Goal: Navigation & Orientation: Find specific page/section

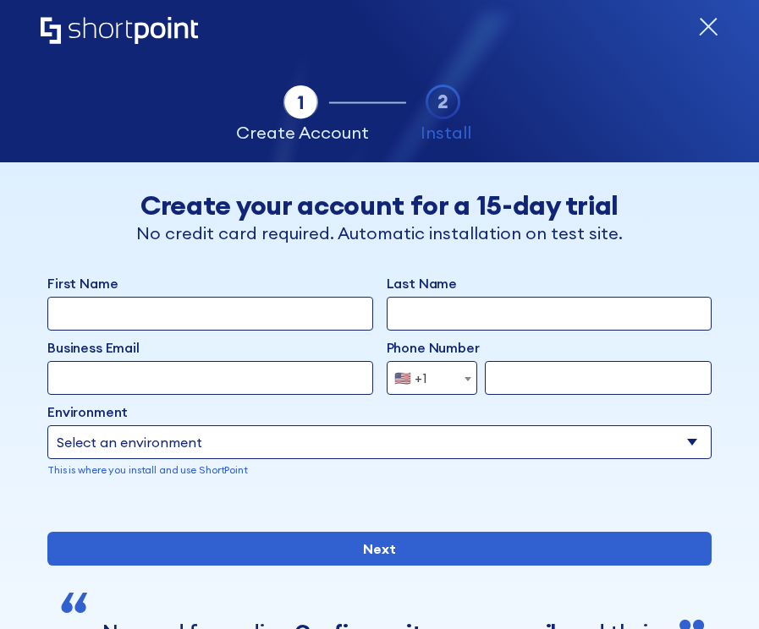
click at [126, 42] on icon "Home" at bounding box center [119, 30] width 157 height 27
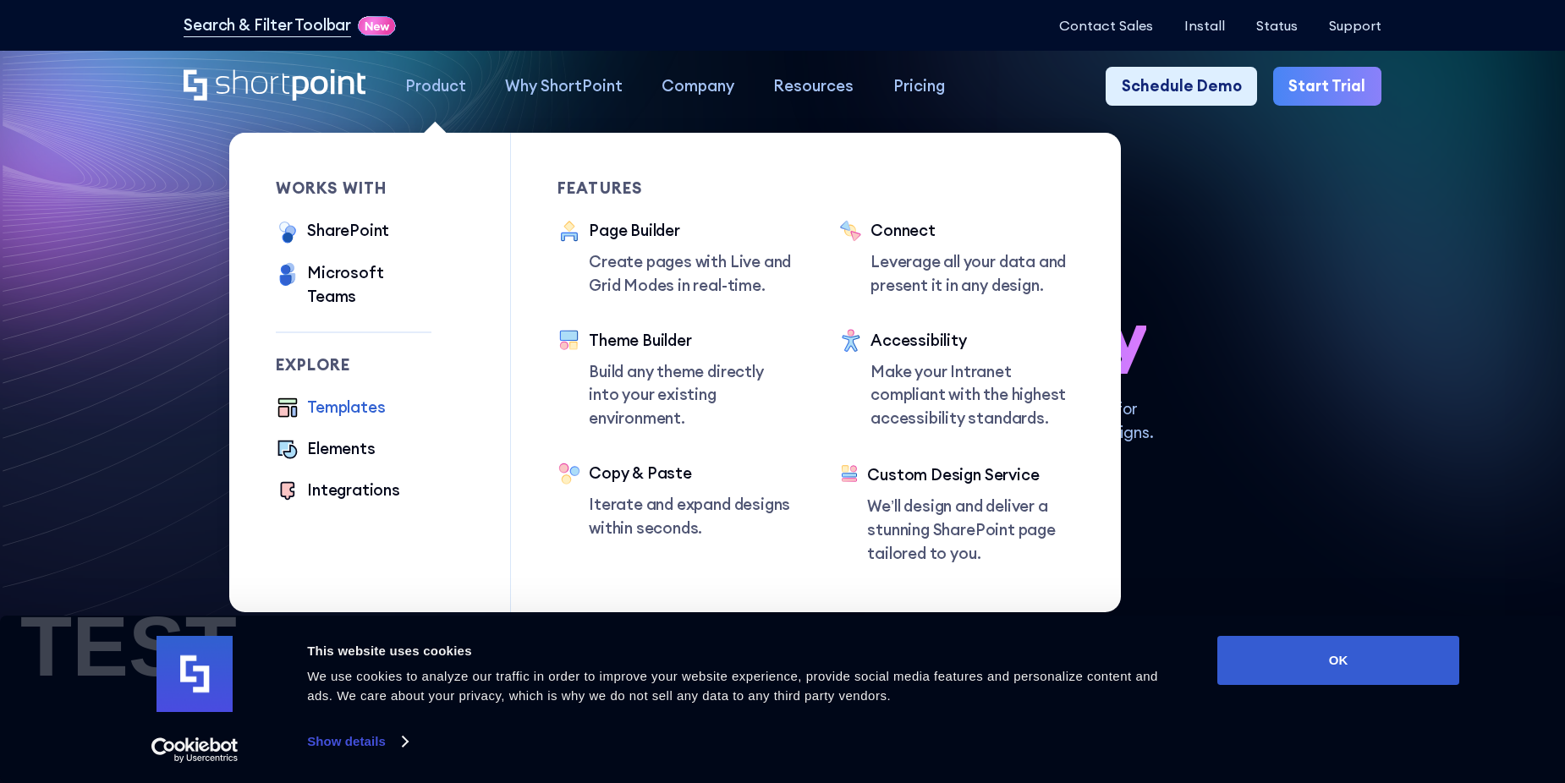
click at [309, 398] on div "Templates" at bounding box center [346, 408] width 78 height 24
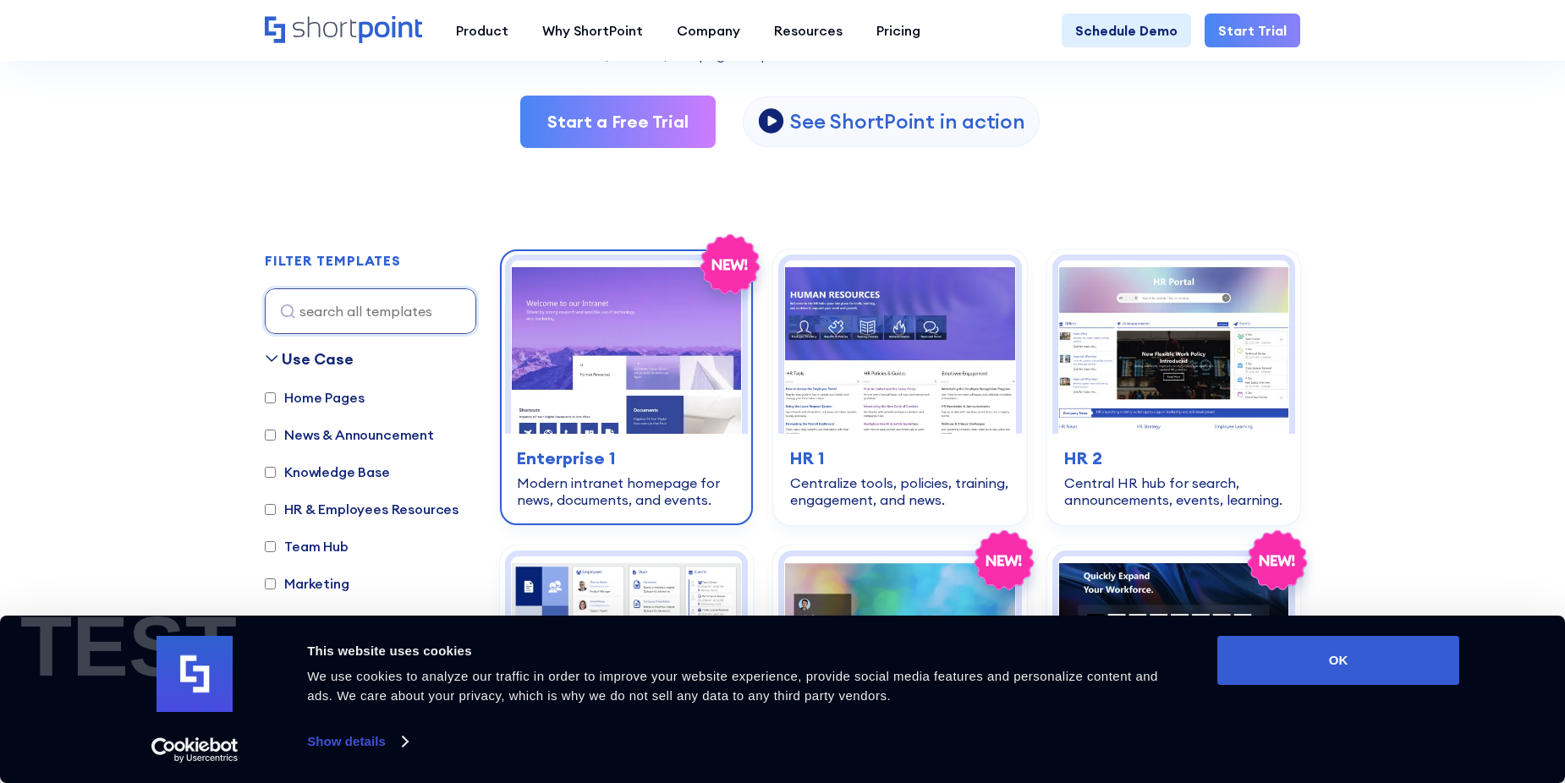
scroll to position [507, 0]
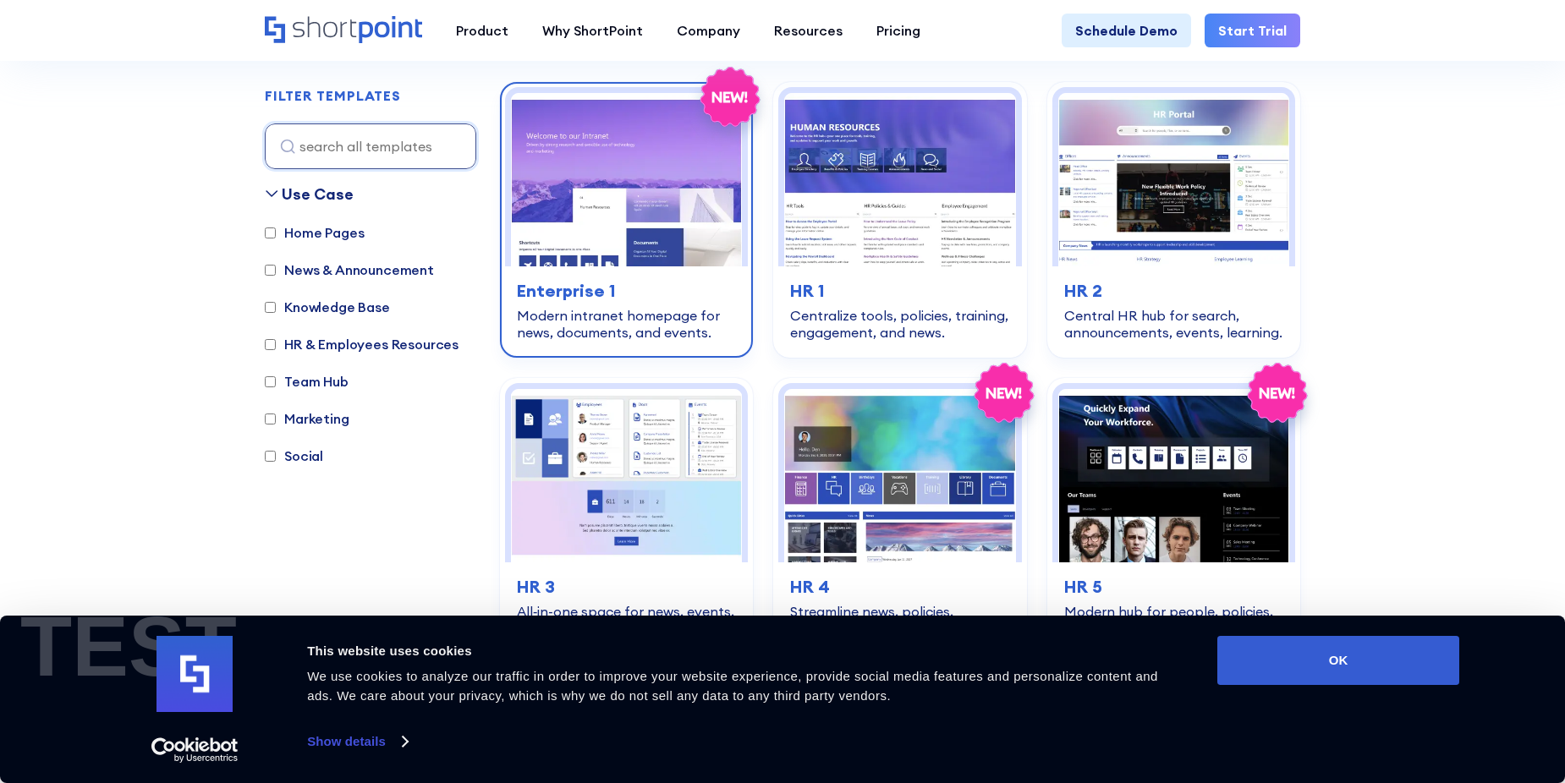
click at [619, 267] on div "home-pages Enterprise 1 Modern intranet homepage for news, documents, and event…" at bounding box center [626, 309] width 243 height 86
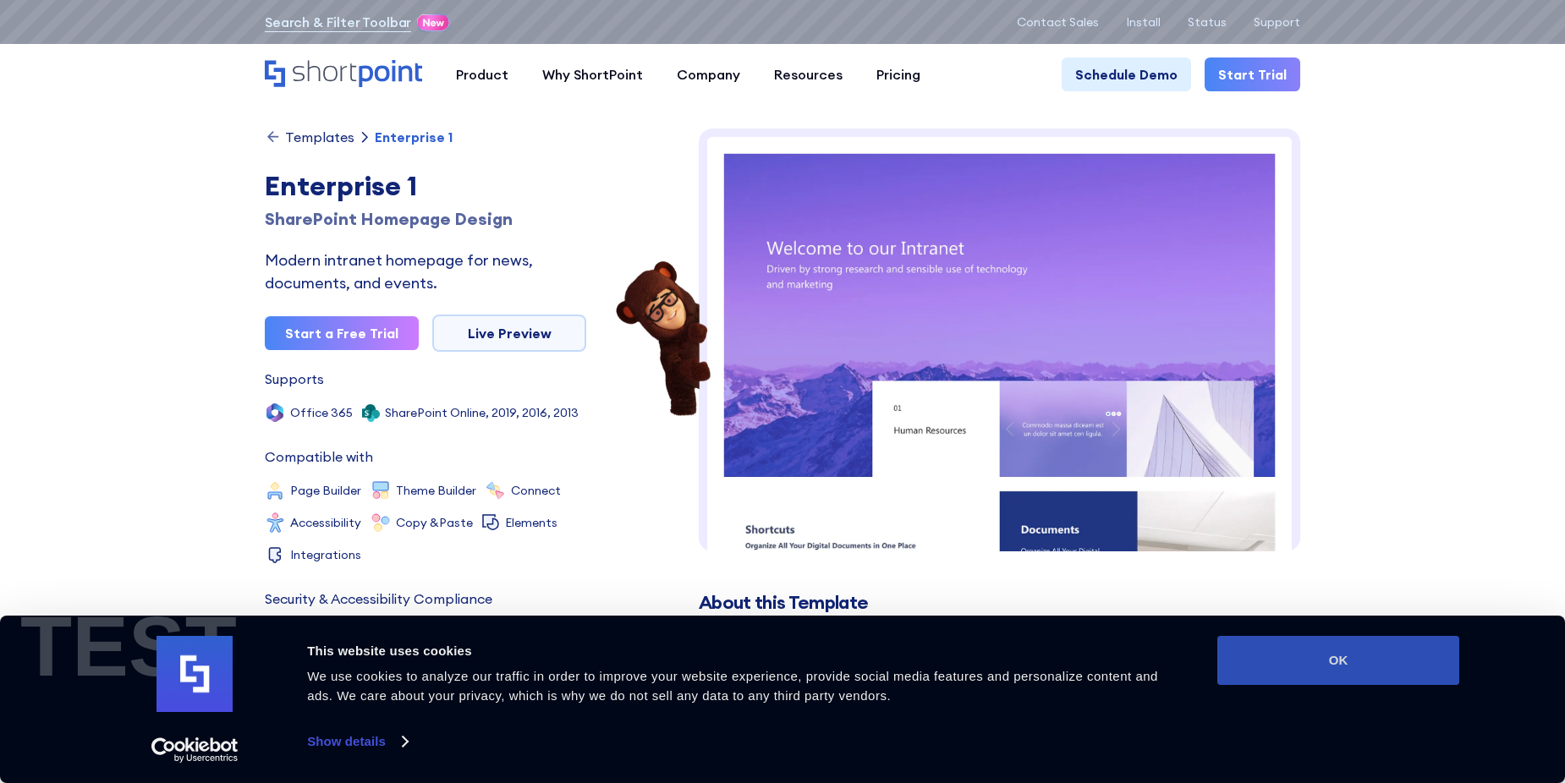
click at [1330, 670] on button "OK" at bounding box center [1338, 660] width 242 height 49
